Goal: Navigation & Orientation: Find specific page/section

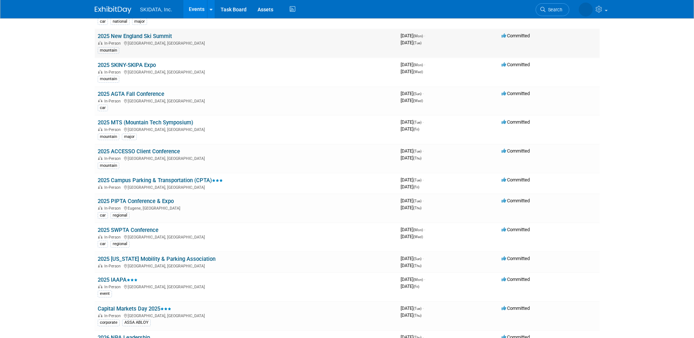
scroll to position [110, 0]
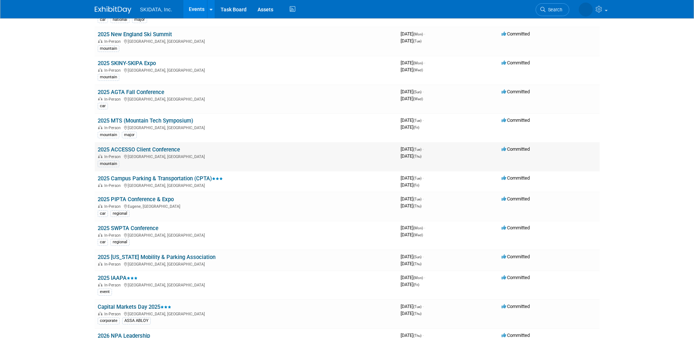
click at [141, 147] on link "2025 ACCESSO Client Conference" at bounding box center [139, 149] width 82 height 7
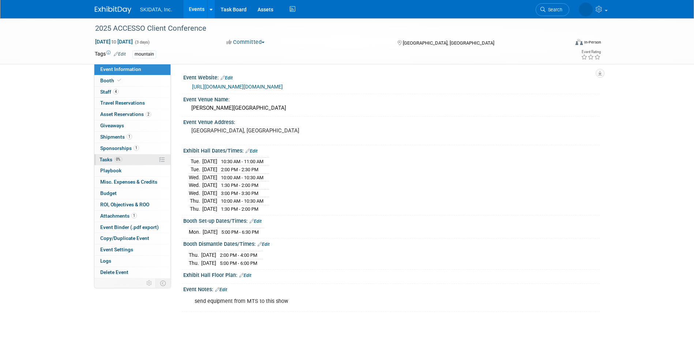
click at [111, 158] on span "Tasks 0%" at bounding box center [111, 160] width 23 height 6
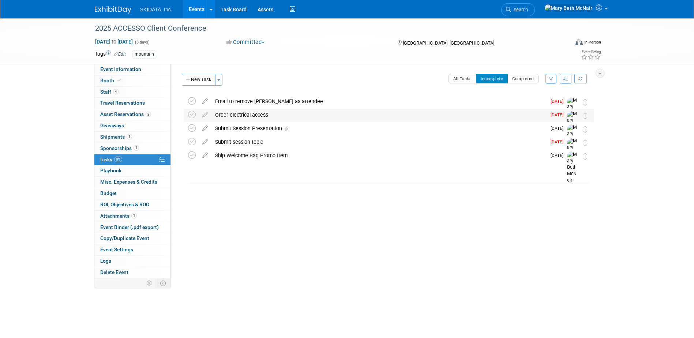
click at [256, 116] on div "Order electrical access" at bounding box center [378, 115] width 335 height 12
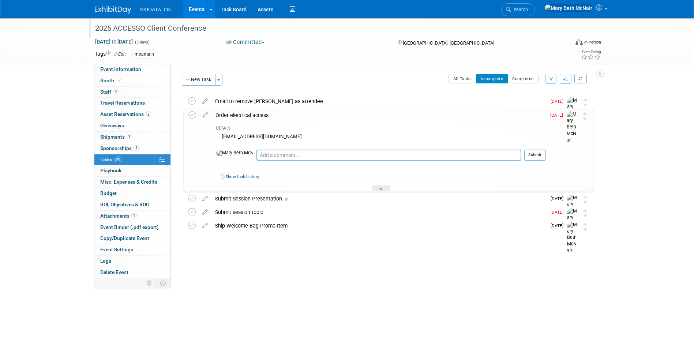
click at [128, 26] on div "2025 ACCESSO Client Conference" at bounding box center [326, 28] width 466 height 13
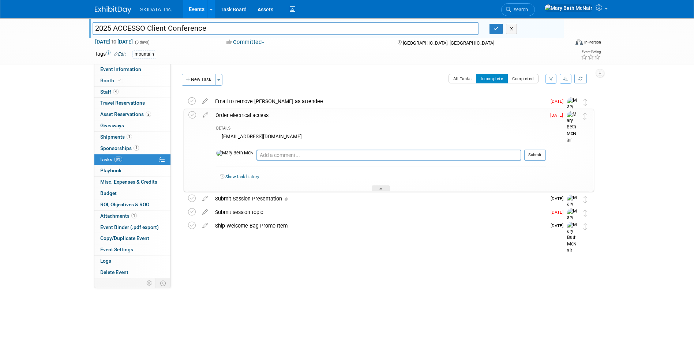
click at [194, 10] on link "Events" at bounding box center [196, 9] width 27 height 18
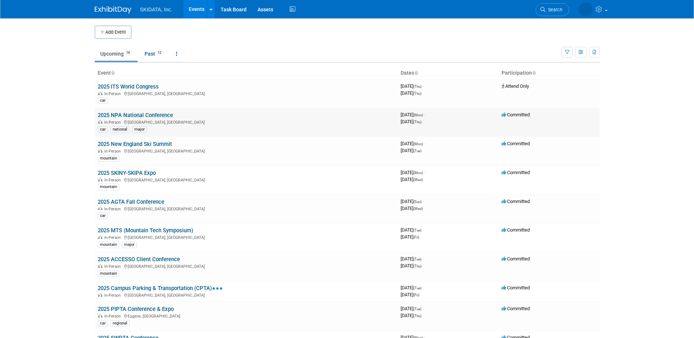
click at [120, 114] on link "2025 NPA National Conference" at bounding box center [135, 115] width 75 height 7
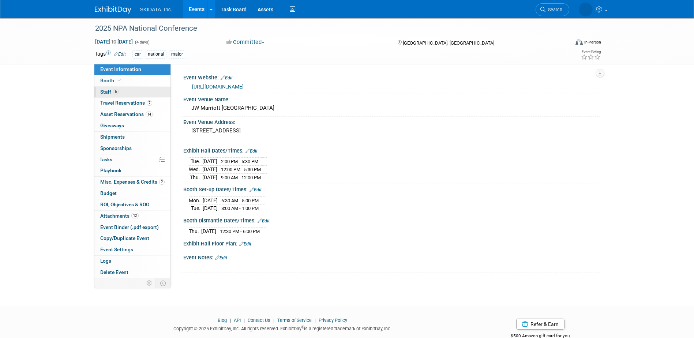
click at [106, 88] on link "6 Staff 6" at bounding box center [132, 92] width 76 height 11
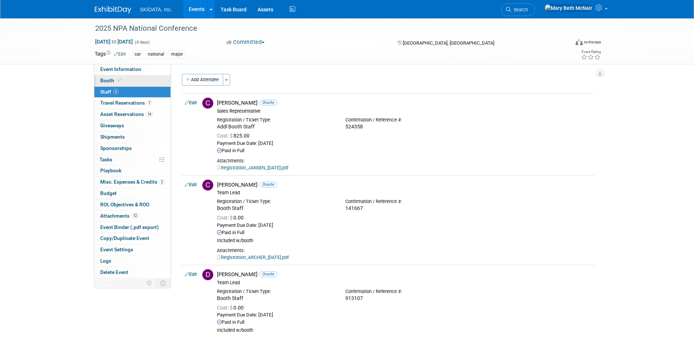
click at [105, 77] on link "Booth" at bounding box center [132, 80] width 76 height 11
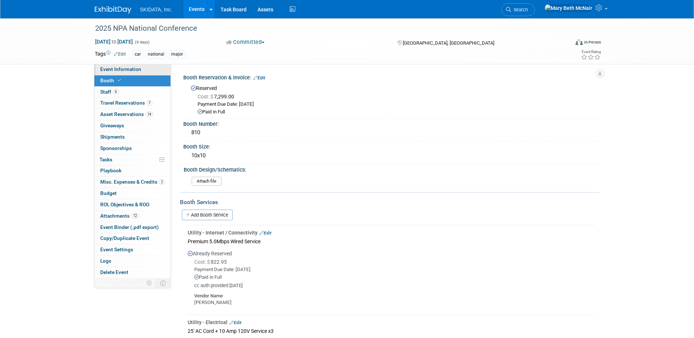
click at [103, 67] on span "Event Information" at bounding box center [120, 69] width 41 height 6
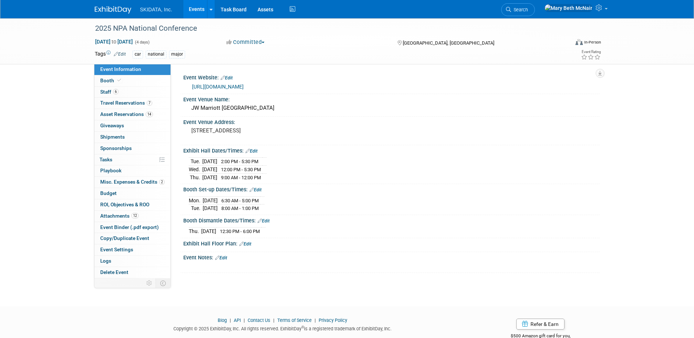
click at [198, 6] on link "Events" at bounding box center [196, 9] width 27 height 18
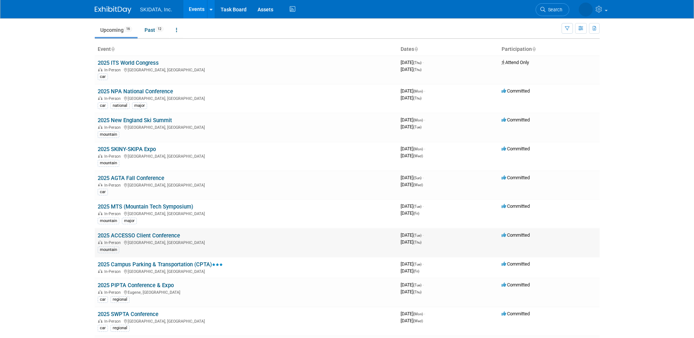
scroll to position [37, 0]
